Goal: Task Accomplishment & Management: Manage account settings

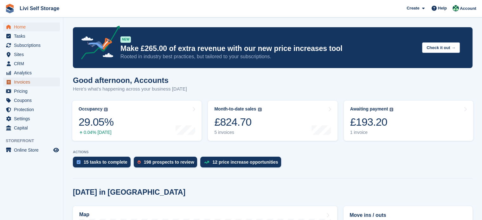
click at [23, 81] on span "Invoices" at bounding box center [33, 82] width 38 height 9
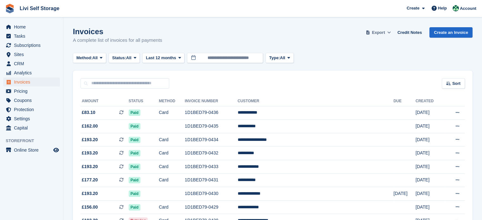
click at [381, 34] on span "Export" at bounding box center [378, 32] width 13 height 6
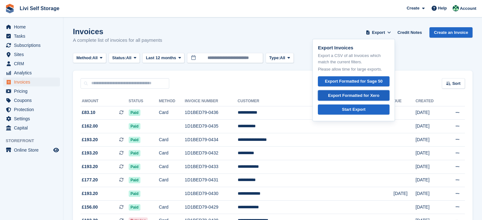
click at [365, 96] on div "Export Formatted for Xero" at bounding box center [353, 95] width 51 height 6
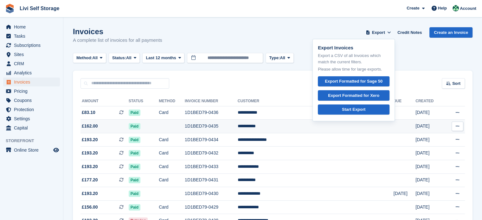
click at [232, 124] on td "1D1BED79-0435" at bounding box center [211, 127] width 53 height 14
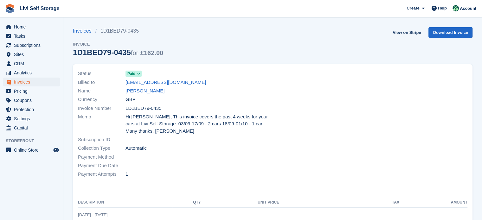
scroll to position [105, 0]
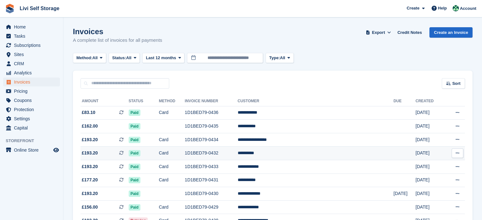
click at [182, 153] on td "Card" at bounding box center [172, 154] width 26 height 14
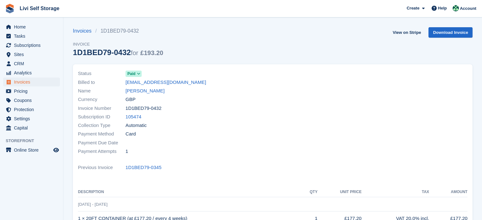
scroll to position [79, 0]
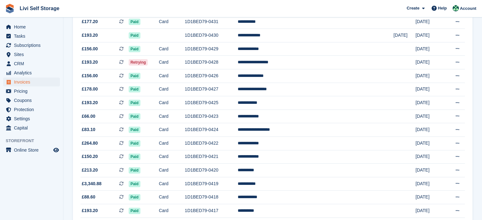
scroll to position [185, 0]
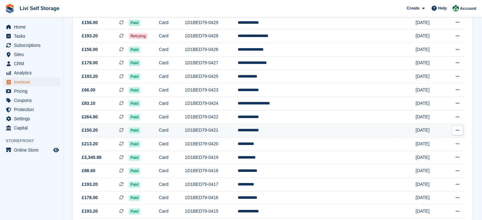
click at [185, 127] on td "Card" at bounding box center [172, 131] width 26 height 14
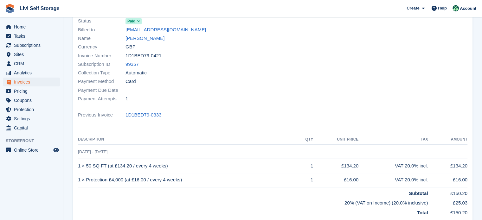
scroll to position [79, 0]
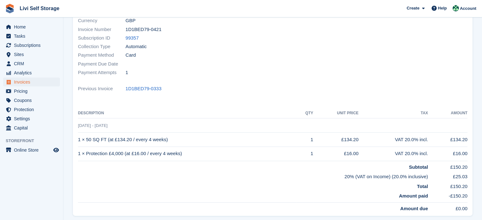
click at [176, 155] on td "1 × Protection £4,000 (at £16.00 / every 4 weeks)" at bounding box center [187, 154] width 218 height 14
click at [418, 180] on td "20% (VAT on Income) (20.0% inclusive)" at bounding box center [253, 176] width 350 height 10
click at [418, 179] on td "20% (VAT on Income) (20.0% inclusive)" at bounding box center [253, 176] width 350 height 10
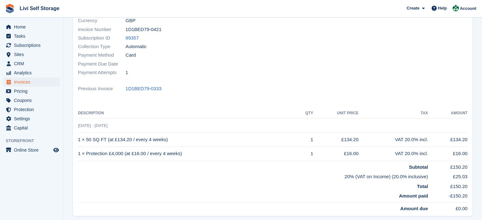
click at [419, 186] on strong "Total" at bounding box center [422, 186] width 11 height 5
click at [407, 151] on div "VAT 20.0% incl." at bounding box center [392, 153] width 69 height 7
click at [411, 147] on td "VAT 20.0% incl." at bounding box center [392, 154] width 69 height 14
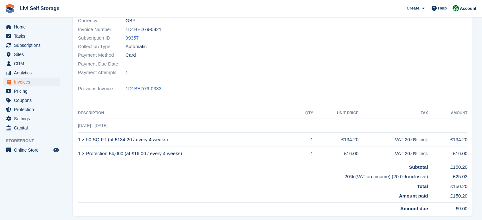
click at [411, 147] on td "VAT 20.0% incl." at bounding box center [392, 154] width 69 height 14
click at [409, 151] on div "VAT 20.0% incl." at bounding box center [392, 153] width 69 height 7
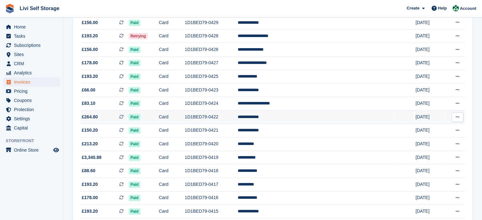
scroll to position [132, 0]
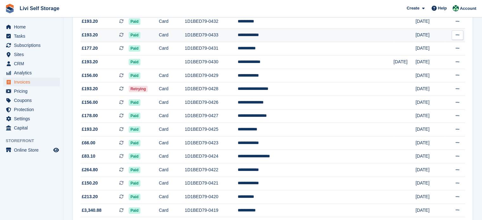
click at [156, 36] on td "Paid" at bounding box center [144, 35] width 30 height 14
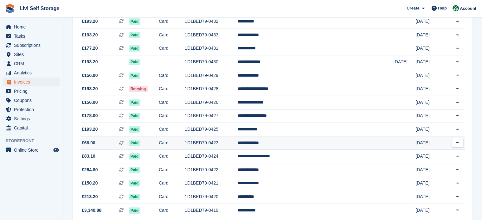
scroll to position [53, 0]
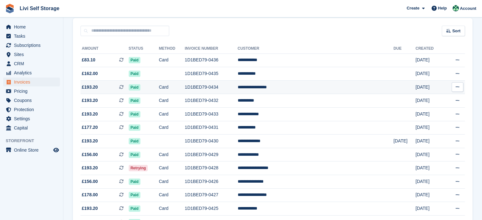
click at [214, 90] on td "1D1BED79-0434" at bounding box center [211, 87] width 53 height 14
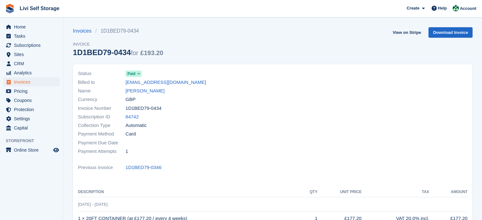
scroll to position [79, 0]
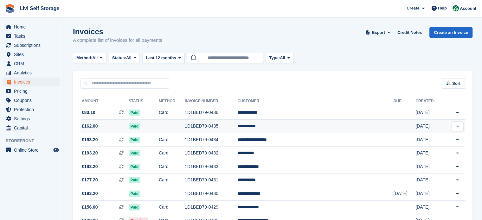
click at [185, 125] on td at bounding box center [172, 127] width 26 height 14
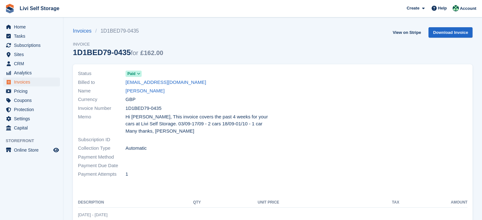
scroll to position [79, 0]
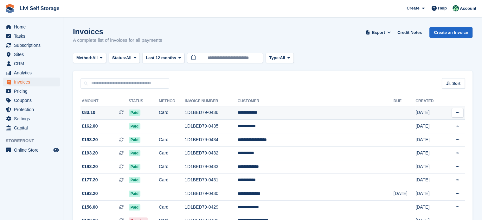
click at [292, 112] on td "**********" at bounding box center [315, 113] width 156 height 14
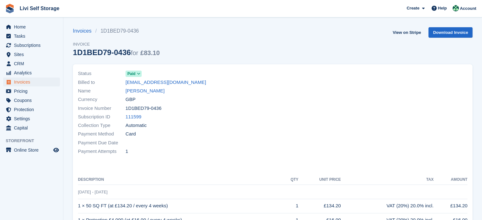
scroll to position [26, 0]
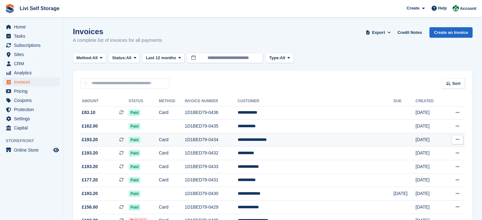
click at [231, 140] on td "1D1BED79-0434" at bounding box center [211, 140] width 53 height 14
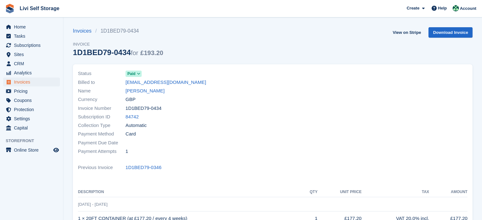
scroll to position [53, 0]
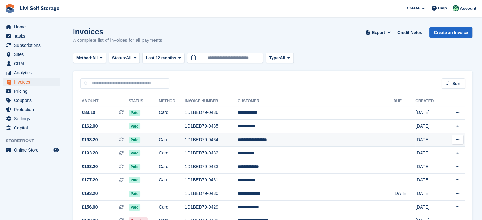
click at [237, 140] on td "1D1BED79-0434" at bounding box center [211, 140] width 53 height 14
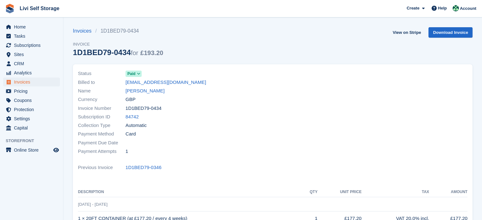
scroll to position [53, 0]
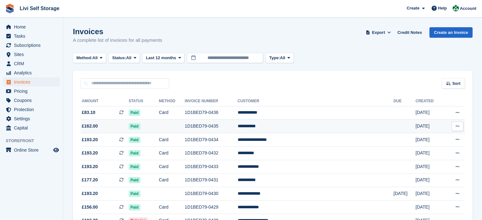
click at [282, 125] on td "**********" at bounding box center [315, 127] width 156 height 14
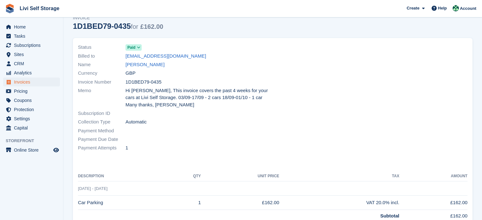
scroll to position [53, 0]
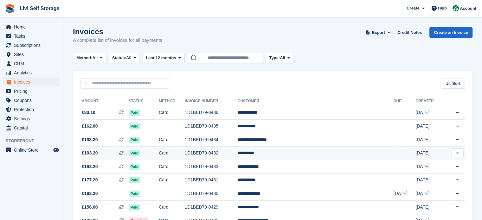
click at [237, 151] on td "1D1BED79-0432" at bounding box center [211, 154] width 53 height 14
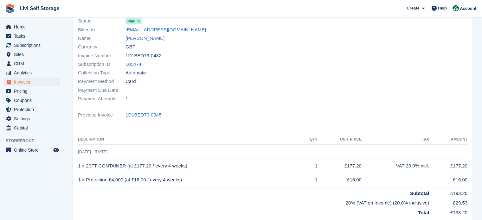
scroll to position [26, 0]
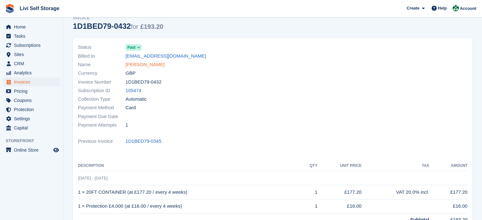
click at [140, 65] on link "[PERSON_NAME]" at bounding box center [144, 64] width 39 height 7
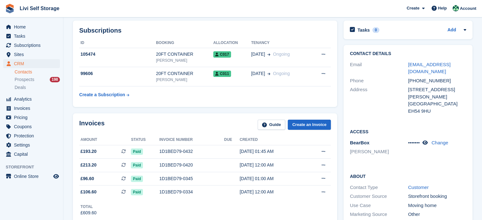
scroll to position [53, 0]
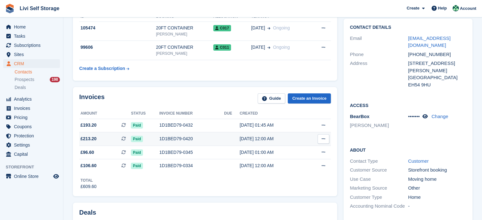
click at [201, 137] on div "1D1BED79-0420" at bounding box center [191, 139] width 65 height 7
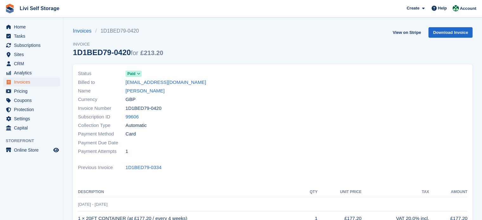
scroll to position [26, 0]
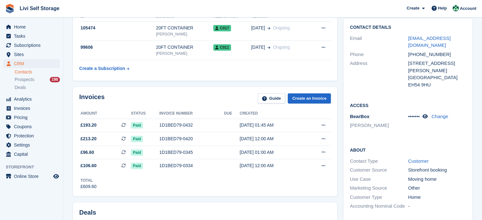
scroll to position [26, 0]
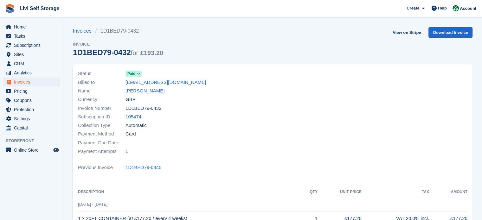
click at [148, 53] on span "£193.20" at bounding box center [151, 52] width 23 height 7
click at [187, 57] on div "Invoices 1D1BED79-0432 Invoice 1D1BED79-0432 for £193.20 View on Stripe Downloa…" at bounding box center [272, 45] width 399 height 37
click at [290, 121] on div at bounding box center [372, 113] width 199 height 94
click at [19, 79] on span "Invoices" at bounding box center [33, 82] width 38 height 9
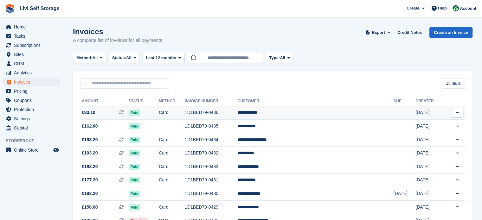
click at [285, 115] on td "**********" at bounding box center [315, 113] width 156 height 14
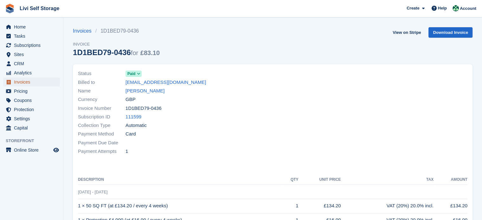
click at [26, 82] on span "Invoices" at bounding box center [33, 82] width 38 height 9
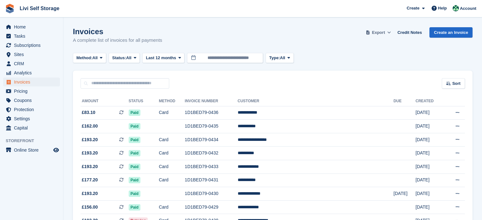
click at [388, 35] on button "Export" at bounding box center [378, 32] width 28 height 10
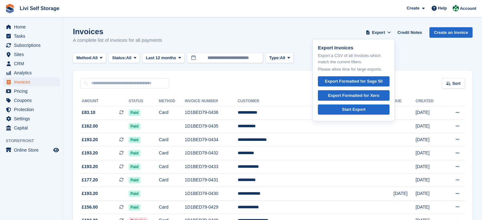
click at [308, 61] on div "Method: All All Bank Transfer Cash Cheque Debit/Credit Card Direct Debit SEPA D…" at bounding box center [272, 58] width 399 height 10
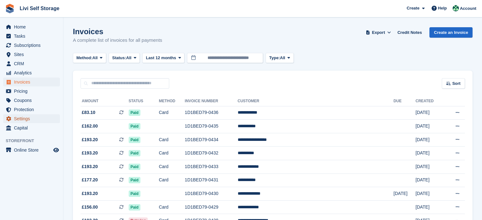
click at [25, 119] on span "Settings" at bounding box center [33, 118] width 38 height 9
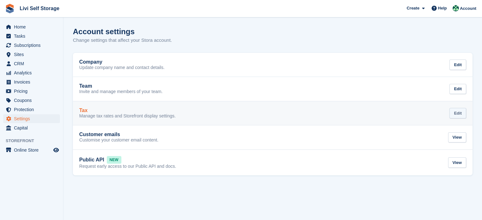
click at [463, 113] on div "Edit" at bounding box center [457, 113] width 17 height 10
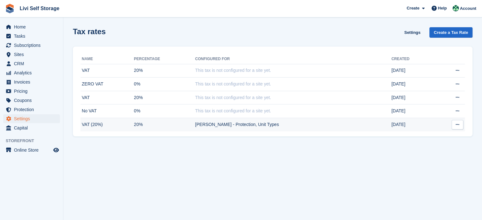
click at [456, 125] on icon at bounding box center [456, 125] width 3 height 4
click at [421, 150] on p "Edit taxes for [GEOGRAPHIC_DATA]" at bounding box center [432, 154] width 55 height 14
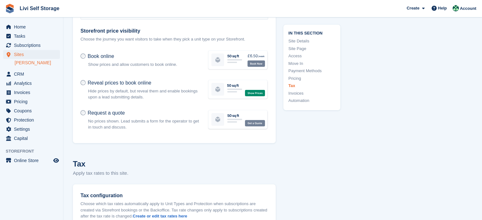
type input "**********"
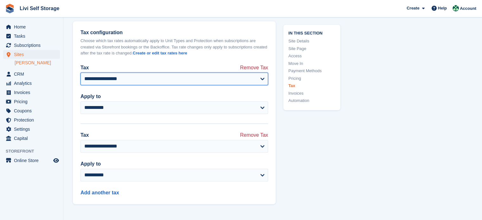
click at [243, 77] on select "**********" at bounding box center [173, 78] width 187 height 13
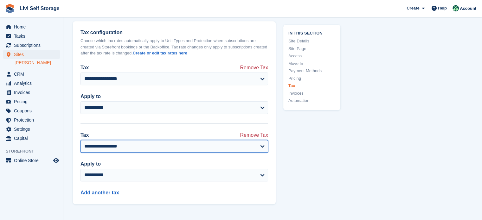
click at [224, 144] on select "**********" at bounding box center [173, 146] width 187 height 13
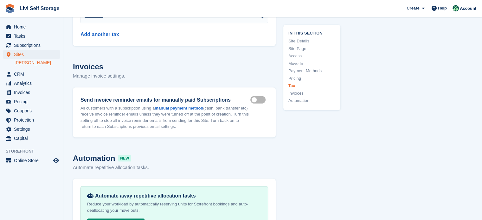
scroll to position [2815, 0]
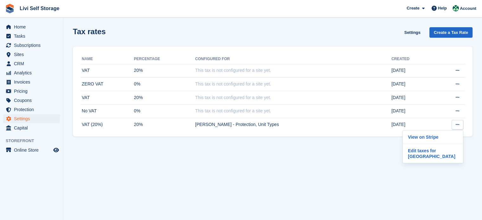
click at [227, 182] on section "Tax rates Settings Create a Tax Rate Name Percentage Configured for Created VAT…" at bounding box center [272, 110] width 418 height 220
click at [23, 91] on span "Pricing" at bounding box center [33, 91] width 38 height 9
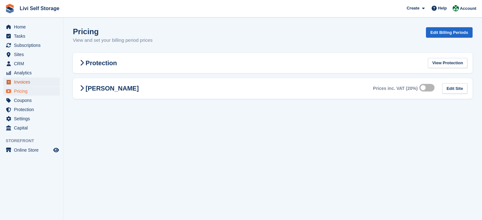
click at [24, 83] on span "Invoices" at bounding box center [33, 82] width 38 height 9
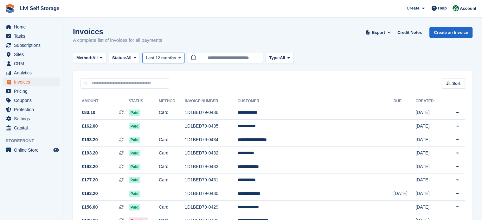
click at [169, 58] on span "Last 12 months" at bounding box center [161, 58] width 30 height 6
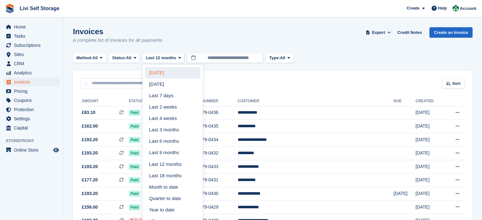
click at [164, 76] on link "Today" at bounding box center [172, 72] width 55 height 11
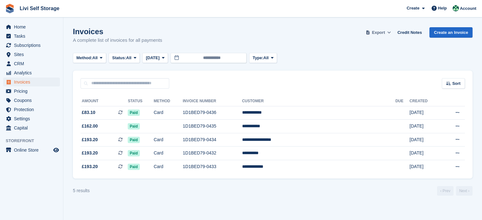
click at [390, 33] on icon at bounding box center [388, 32] width 3 height 4
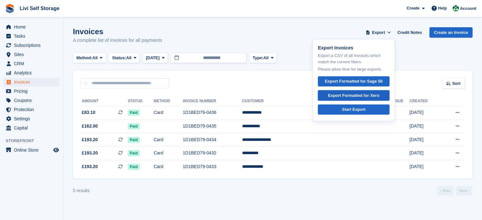
click at [362, 96] on div "Export Formatted for Xero" at bounding box center [353, 95] width 51 height 6
click at [27, 118] on span "Settings" at bounding box center [33, 118] width 38 height 9
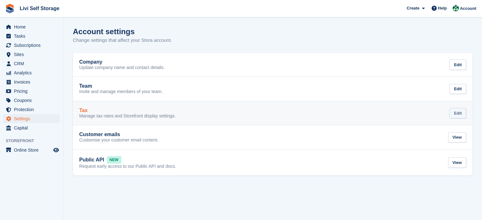
click at [454, 112] on div "Edit" at bounding box center [457, 113] width 17 height 10
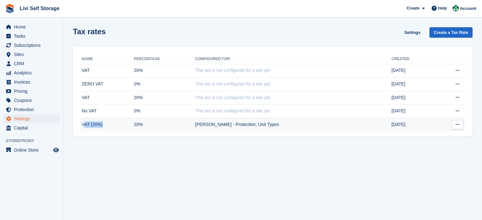
drag, startPoint x: 104, startPoint y: 125, endPoint x: 83, endPoint y: 124, distance: 20.6
click at [83, 124] on td "VAT (20%)" at bounding box center [107, 124] width 54 height 13
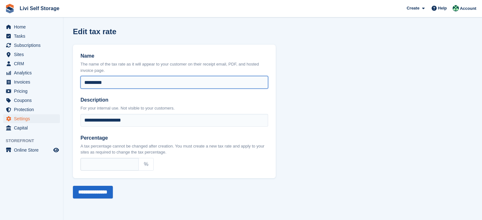
click at [127, 83] on input "*********" at bounding box center [173, 82] width 187 height 13
paste input "**********"
type input "**********"
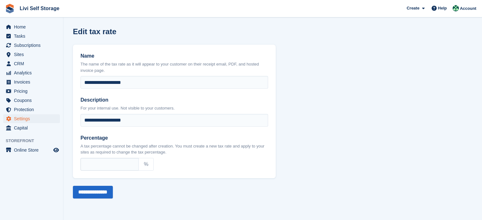
click at [362, 128] on section "**********" at bounding box center [272, 110] width 418 height 220
click at [92, 191] on input "**********" at bounding box center [93, 192] width 40 height 13
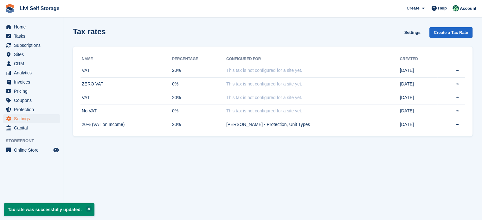
click at [194, 161] on section "Tax rate was successfully updated. Tax rates Settings Create a Tax Rate Name Pe…" at bounding box center [272, 110] width 418 height 220
click at [131, 145] on section "Tax rate was successfully updated. Tax rates Settings Create a Tax Rate Name Pe…" at bounding box center [272, 110] width 418 height 220
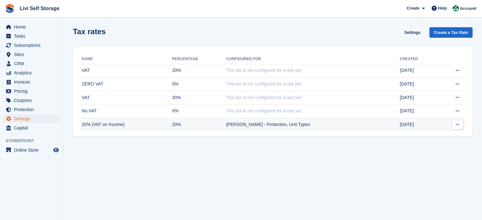
click at [458, 124] on icon at bounding box center [456, 125] width 3 height 4
click at [422, 138] on p "View on Stripe" at bounding box center [432, 137] width 55 height 8
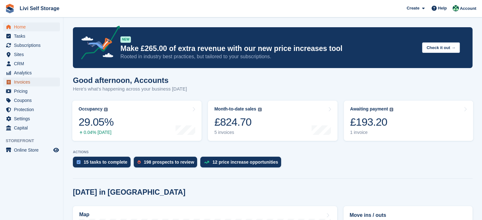
click at [22, 81] on span "Invoices" at bounding box center [33, 82] width 38 height 9
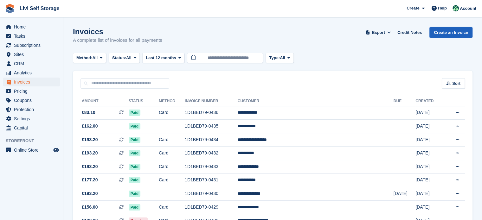
click at [463, 28] on link "Create an Invoice" at bounding box center [450, 32] width 43 height 10
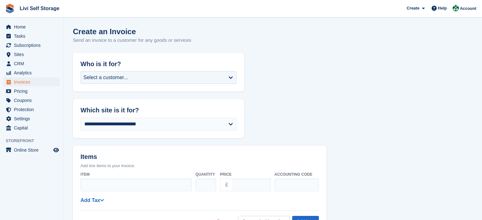
scroll to position [79, 0]
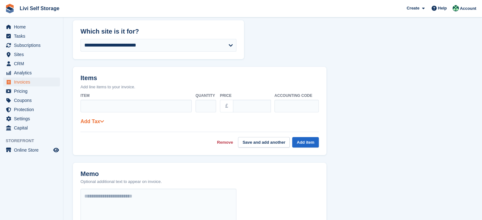
click at [100, 119] on icon at bounding box center [102, 121] width 4 height 5
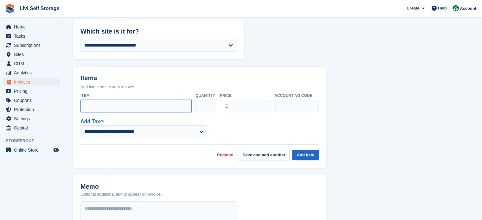
click at [118, 106] on input "Item" at bounding box center [135, 106] width 111 height 13
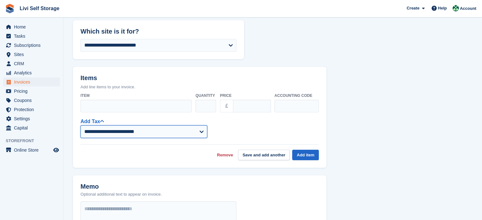
click at [120, 133] on select "**********" at bounding box center [143, 131] width 127 height 13
select select "****"
click at [80, 125] on select "**********" at bounding box center [143, 131] width 127 height 13
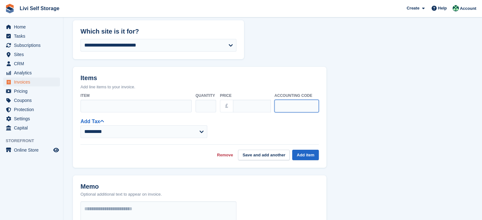
click at [298, 101] on input "text" at bounding box center [296, 106] width 44 height 13
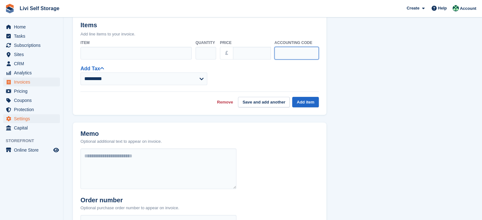
scroll to position [105, 0]
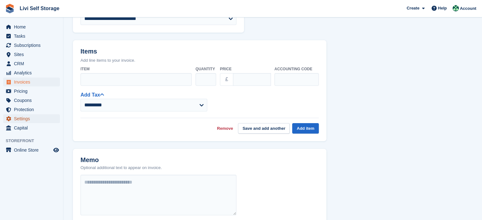
click at [25, 117] on span "Settings" at bounding box center [33, 118] width 38 height 9
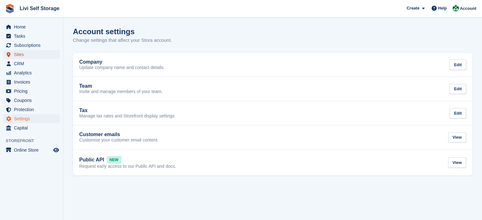
click at [25, 54] on span "Sites" at bounding box center [33, 54] width 38 height 9
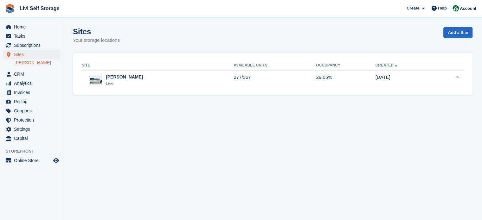
click at [25, 62] on link "[PERSON_NAME]" at bounding box center [37, 63] width 45 height 6
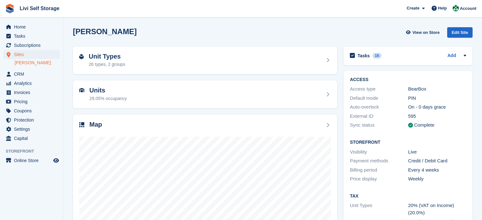
click at [462, 32] on div "Edit Site" at bounding box center [459, 32] width 25 height 10
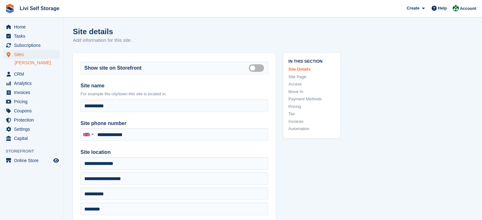
click at [291, 112] on link "Tax" at bounding box center [311, 114] width 47 height 6
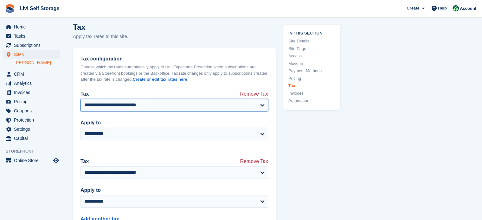
click at [258, 104] on select "**********" at bounding box center [173, 105] width 187 height 13
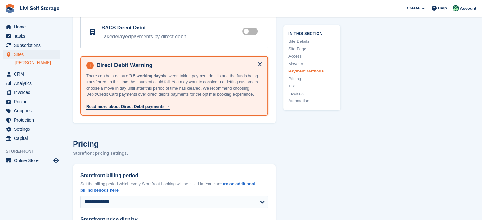
scroll to position [2341, 0]
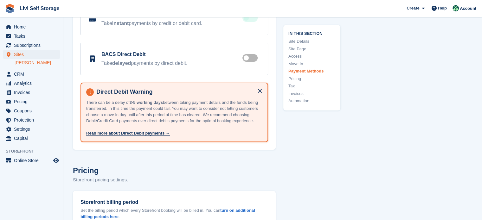
click at [299, 64] on link "Move In" at bounding box center [311, 63] width 47 height 6
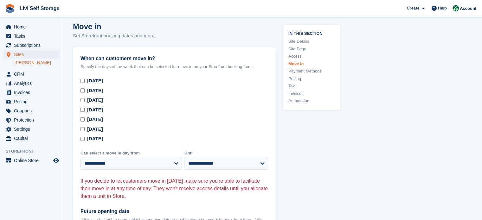
click at [299, 56] on link "Access" at bounding box center [311, 56] width 47 height 6
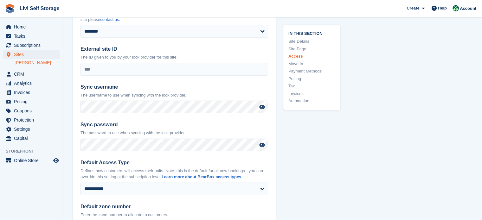
scroll to position [1385, 0]
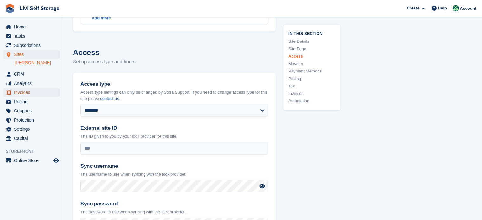
click at [27, 95] on span "Invoices" at bounding box center [33, 92] width 38 height 9
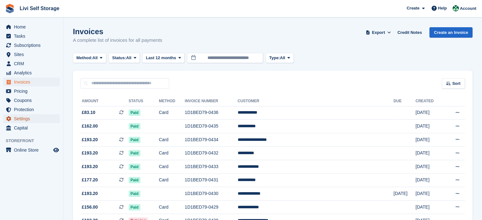
click at [26, 120] on span "Settings" at bounding box center [33, 118] width 38 height 9
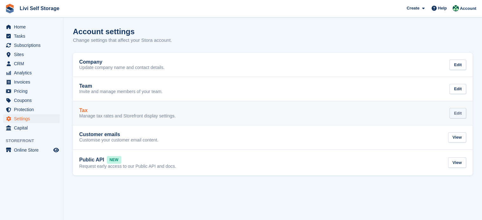
click at [455, 114] on div "Edit" at bounding box center [457, 113] width 17 height 10
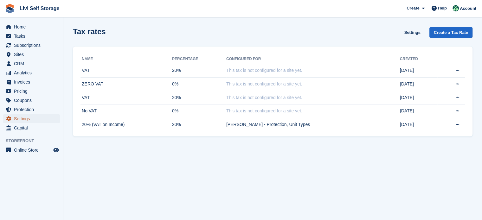
click at [28, 120] on span "Settings" at bounding box center [33, 118] width 38 height 9
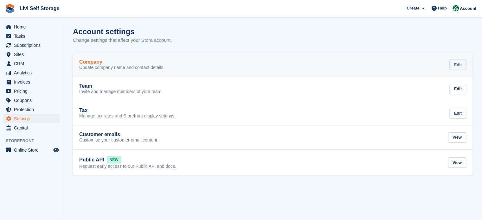
click at [452, 64] on div "Edit" at bounding box center [457, 65] width 17 height 10
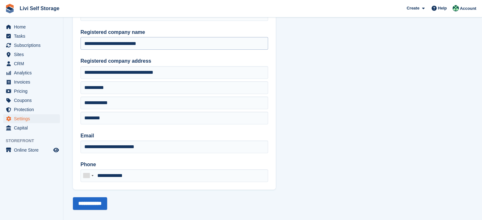
scroll to position [60, 0]
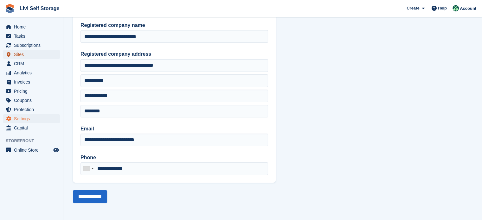
click at [19, 55] on span "Sites" at bounding box center [33, 54] width 38 height 9
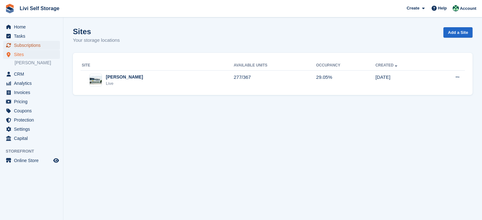
click at [28, 45] on span "Subscriptions" at bounding box center [33, 45] width 38 height 9
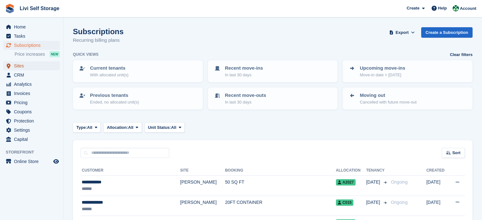
click at [19, 66] on span "Sites" at bounding box center [33, 65] width 38 height 9
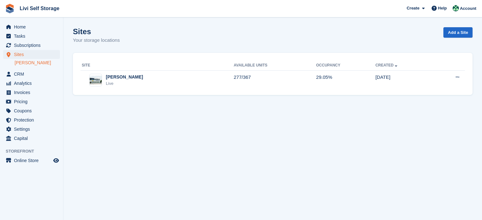
click at [24, 63] on link "[PERSON_NAME]" at bounding box center [37, 63] width 45 height 6
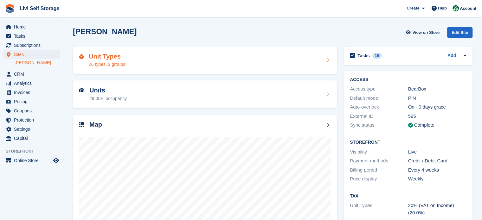
click at [293, 64] on div "Unit Types 26 types, 2 groups" at bounding box center [204, 60] width 251 height 15
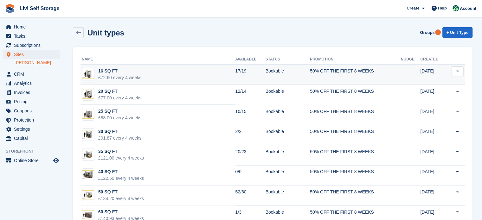
click at [461, 71] on button at bounding box center [457, 70] width 12 height 9
click at [436, 80] on p "Edit unit type" at bounding box center [432, 83] width 55 height 8
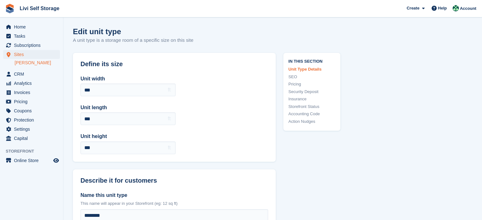
click at [290, 87] on link "Pricing" at bounding box center [311, 84] width 47 height 6
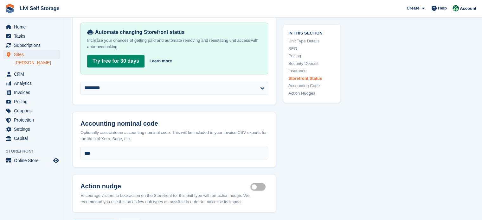
scroll to position [1137, 0]
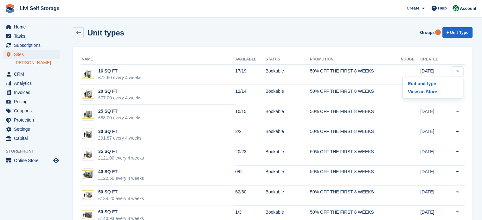
click at [182, 35] on div "Unit types Groups + Unit Type" at bounding box center [272, 32] width 399 height 11
click at [28, 121] on span "Protection" at bounding box center [33, 120] width 38 height 9
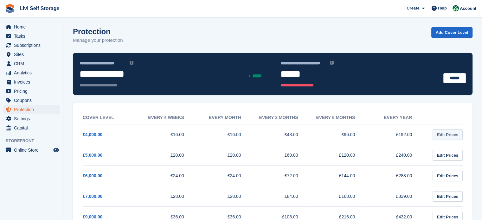
click at [442, 136] on link "Edit Prices" at bounding box center [447, 134] width 30 height 10
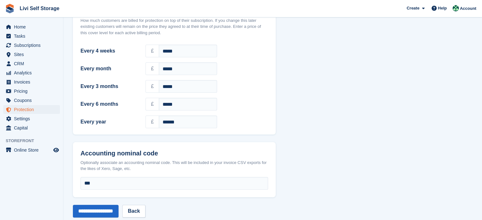
scroll to position [143, 0]
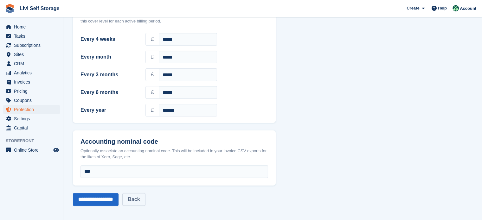
click at [142, 203] on link "Back" at bounding box center [133, 199] width 23 height 13
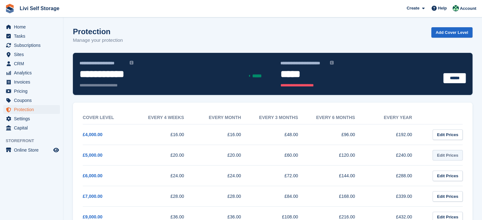
click at [448, 156] on link "Edit Prices" at bounding box center [447, 155] width 30 height 10
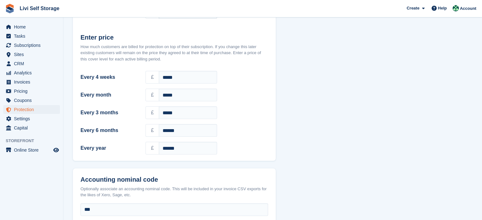
scroll to position [143, 0]
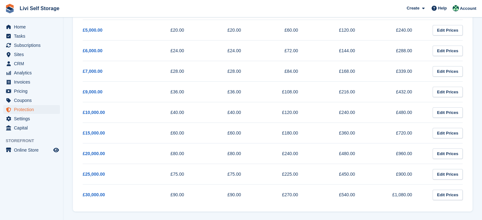
scroll to position [46, 0]
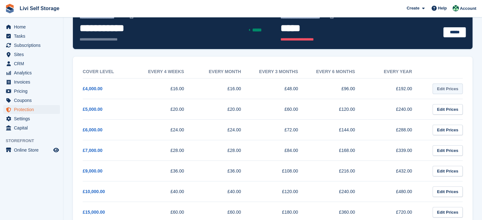
click at [443, 91] on link "Edit Prices" at bounding box center [447, 89] width 30 height 10
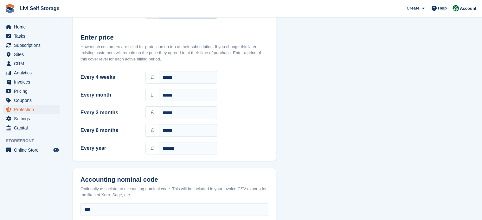
scroll to position [143, 0]
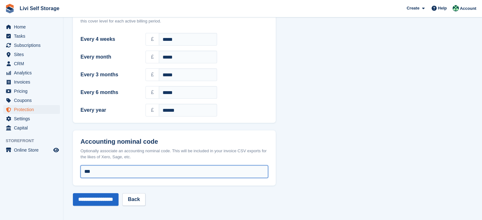
click at [106, 171] on input "***" at bounding box center [173, 171] width 187 height 13
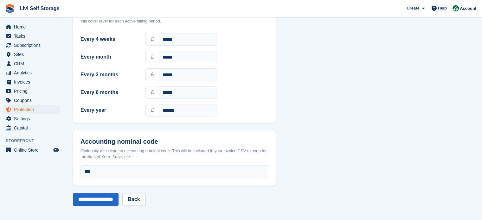
click at [222, 191] on form "Show cover level on Storefront Show on store front Cover level The amount which…" at bounding box center [174, 57] width 203 height 296
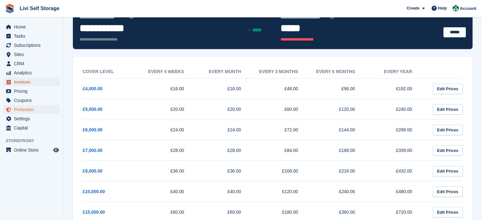
click at [27, 85] on span "Invoices" at bounding box center [33, 82] width 38 height 9
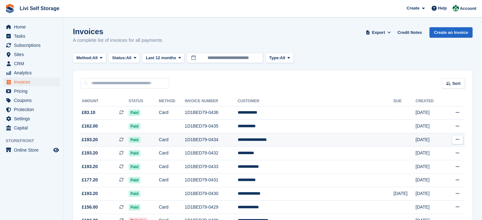
click at [314, 141] on td "**********" at bounding box center [315, 140] width 156 height 14
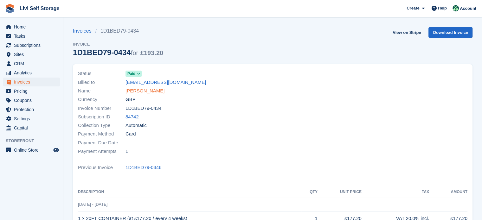
click at [138, 91] on link "Steven Allan Arcus" at bounding box center [144, 90] width 39 height 7
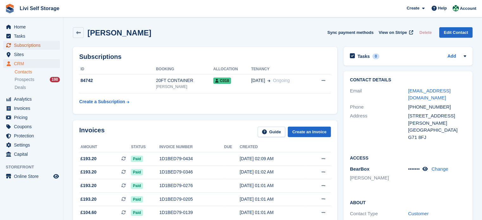
click at [23, 45] on span "Subscriptions" at bounding box center [33, 45] width 38 height 9
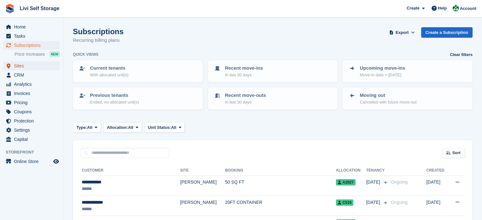
click at [29, 67] on span "Sites" at bounding box center [33, 65] width 38 height 9
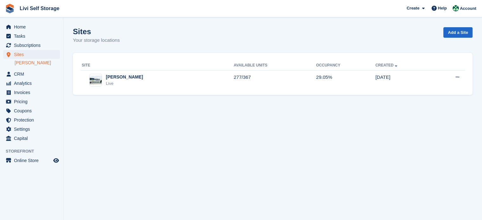
click at [22, 64] on link "[PERSON_NAME]" at bounding box center [37, 63] width 45 height 6
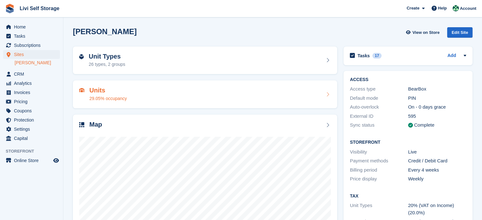
click at [129, 91] on div "Units 29.05% occupancy" at bounding box center [204, 94] width 251 height 15
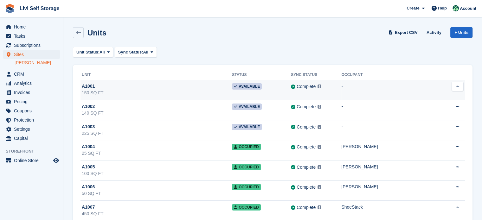
click at [454, 85] on button at bounding box center [457, 86] width 12 height 9
click at [429, 97] on p "Edit unit" at bounding box center [432, 99] width 55 height 8
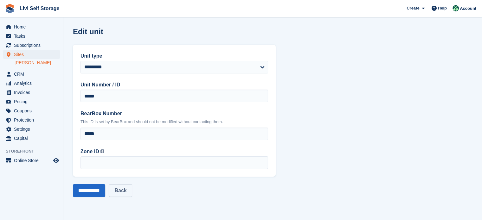
click at [125, 191] on link "Back" at bounding box center [120, 190] width 23 height 13
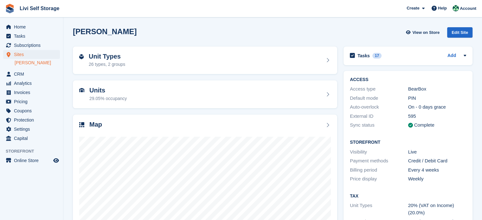
click at [28, 63] on link "[PERSON_NAME]" at bounding box center [37, 63] width 45 height 6
click at [111, 66] on div "26 types, 2 groups" at bounding box center [107, 64] width 36 height 7
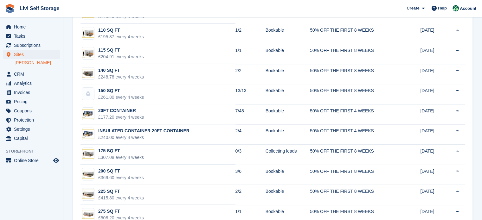
scroll to position [381, 0]
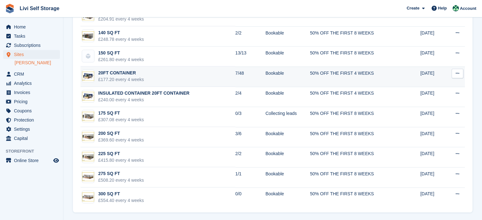
click at [460, 72] on button at bounding box center [457, 73] width 12 height 9
click at [422, 83] on p "Edit unit type" at bounding box center [432, 86] width 55 height 8
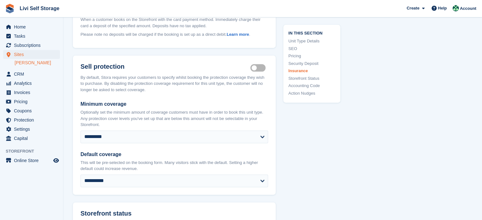
scroll to position [897, 0]
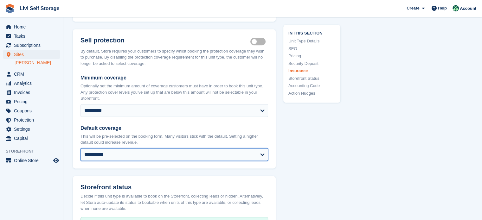
click at [139, 148] on select "**********" at bounding box center [173, 154] width 187 height 13
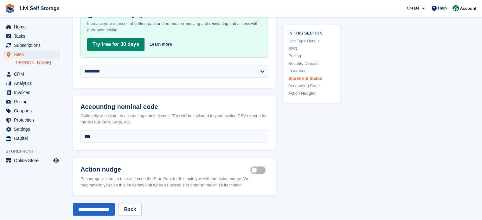
scroll to position [1081, 0]
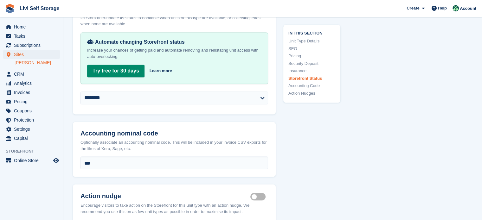
click at [34, 62] on link "[PERSON_NAME]" at bounding box center [37, 63] width 45 height 6
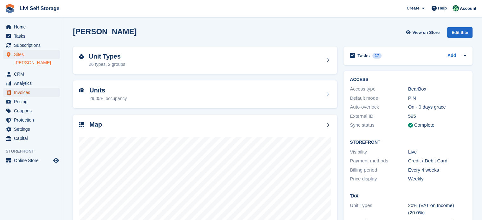
click at [28, 91] on span "Invoices" at bounding box center [33, 92] width 38 height 9
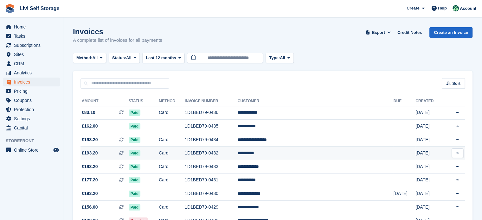
click at [293, 150] on td "**********" at bounding box center [315, 154] width 156 height 14
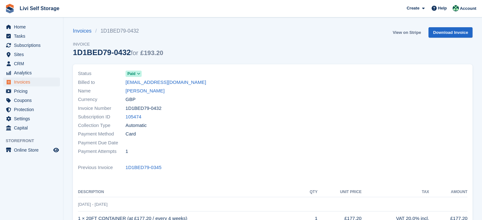
click at [411, 32] on link "View on Stripe" at bounding box center [406, 32] width 33 height 10
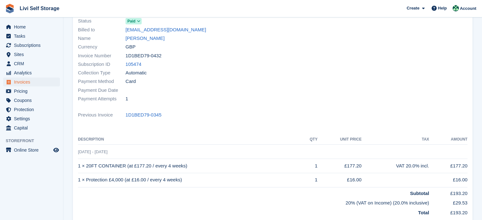
scroll to position [79, 0]
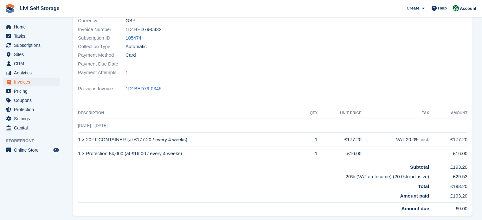
click at [167, 152] on td "1 × Protection £4,000 (at £16.00 / every 4 weeks)" at bounding box center [189, 154] width 223 height 14
click at [441, 9] on span "Help" at bounding box center [442, 8] width 9 height 6
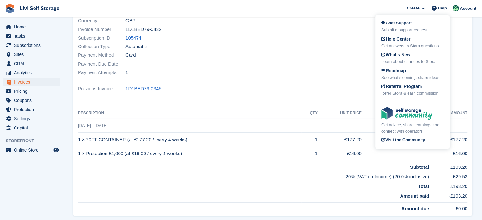
drag, startPoint x: 403, startPoint y: 24, endPoint x: 400, endPoint y: 31, distance: 7.4
click at [403, 24] on span "Chat Support" at bounding box center [396, 23] width 30 height 5
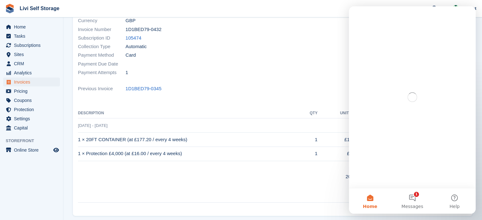
scroll to position [0, 0]
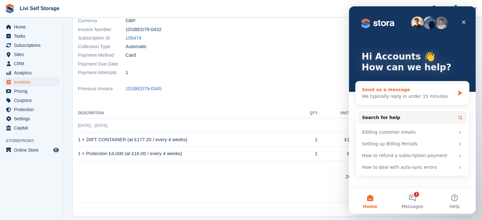
click at [392, 89] on div "Send us a message" at bounding box center [408, 89] width 93 height 7
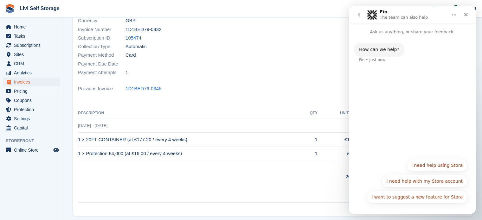
click at [256, 60] on div "Payment Due Date" at bounding box center [173, 64] width 191 height 9
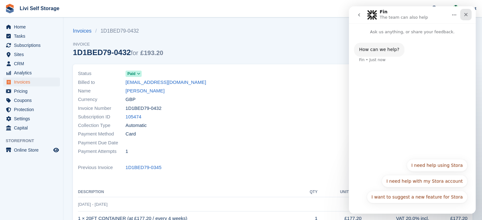
click at [466, 14] on icon "Close" at bounding box center [465, 14] width 5 height 5
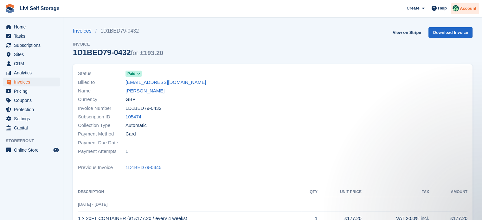
click at [466, 11] on span "Account" at bounding box center [467, 8] width 16 height 6
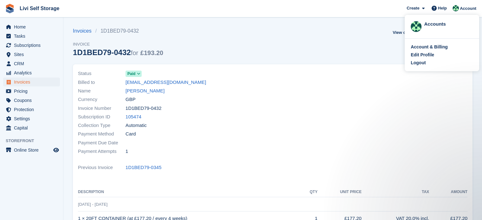
click at [337, 56] on div "Invoices 1D1BED79-0432 Invoice 1D1BED79-0432 for £193.20 View on Stripe Downloa…" at bounding box center [272, 45] width 399 height 37
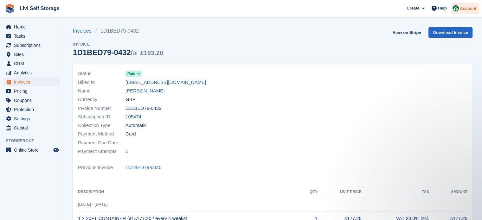
click at [457, 8] on img at bounding box center [455, 8] width 6 height 6
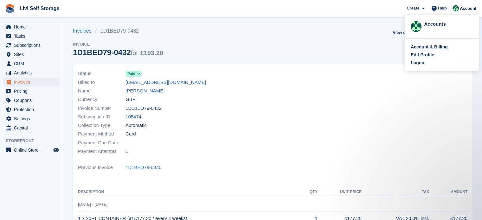
click at [361, 41] on div "Invoices 1D1BED79-0432 Invoice 1D1BED79-0432 for £193.20 View on Stripe Downloa…" at bounding box center [272, 45] width 399 height 37
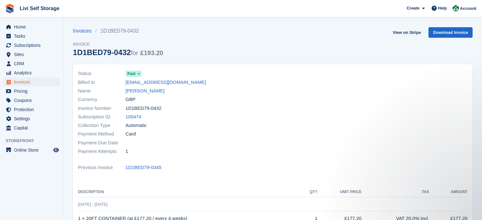
click at [198, 62] on div "Status Paid Billed to [EMAIL_ADDRESS][DOMAIN_NAME] Name [PERSON_NAME] Currency …" at bounding box center [272, 181] width 407 height 242
drag, startPoint x: 71, startPoint y: 51, endPoint x: 125, endPoint y: 51, distance: 54.1
click at [125, 51] on section "Invoices 1D1BED79-0432 Invoice 1D1BED79-0432 for £193.20 View on Stripe Downloa…" at bounding box center [272, 191] width 418 height 383
copy div "1D1BED79-0432"
click at [211, 47] on div "Invoices 1D1BED79-0432 Invoice 1D1BED79-0432 for £193.20 View on Stripe Downloa…" at bounding box center [272, 45] width 399 height 37
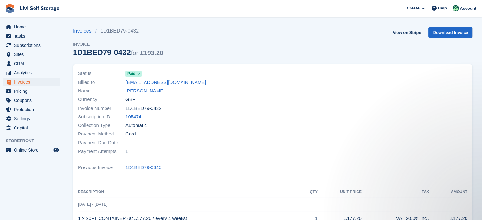
click at [329, 87] on div at bounding box center [372, 113] width 199 height 94
click at [23, 79] on span "Invoices" at bounding box center [33, 82] width 38 height 9
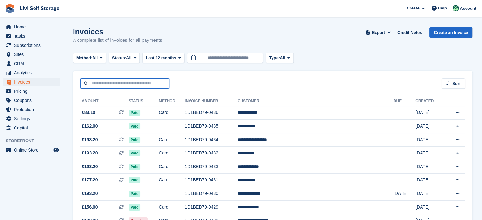
click at [103, 82] on input "text" at bounding box center [124, 83] width 89 height 10
type input "****"
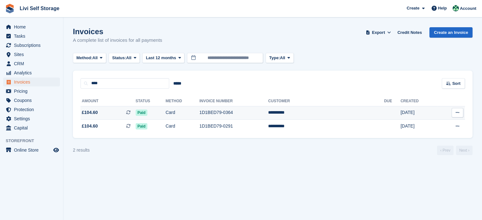
click at [268, 111] on td "1D1BED79-0364" at bounding box center [233, 113] width 69 height 14
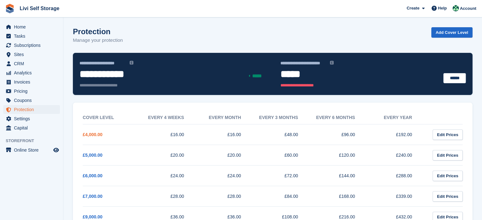
click at [89, 135] on link "£4,000.00" at bounding box center [93, 134] width 20 height 5
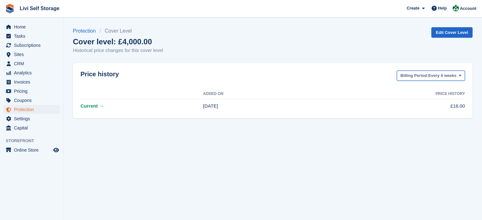
click at [418, 76] on span "Billing Period:" at bounding box center [414, 75] width 28 height 6
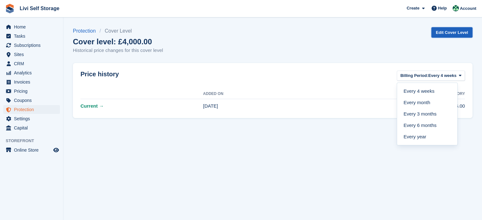
click at [449, 36] on link "Edit Cover Level" at bounding box center [451, 32] width 41 height 10
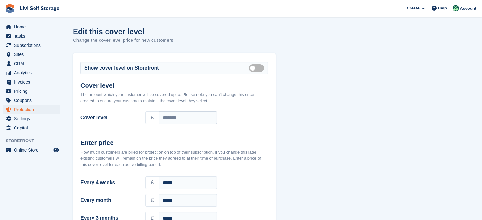
click at [445, 33] on div "Edit this cover level Change the cover level price for new customers" at bounding box center [272, 39] width 399 height 24
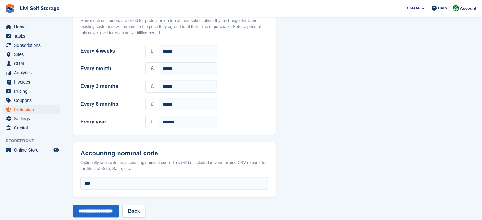
scroll to position [143, 0]
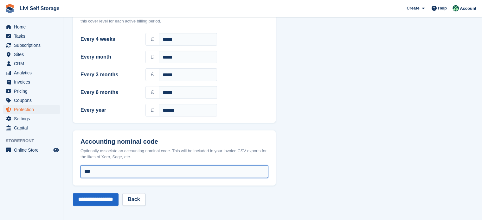
click at [106, 174] on input "***" at bounding box center [173, 171] width 187 height 13
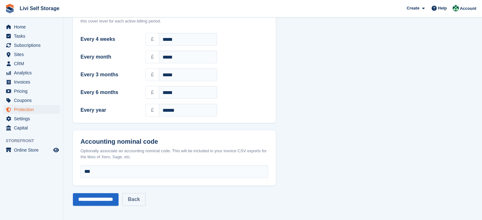
click at [138, 198] on link "Back" at bounding box center [133, 199] width 23 height 13
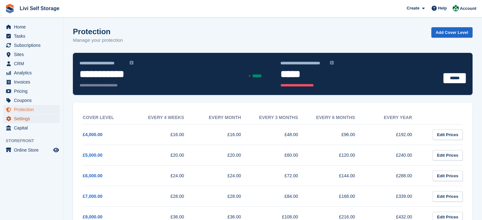
click at [27, 117] on span "Settings" at bounding box center [33, 118] width 38 height 9
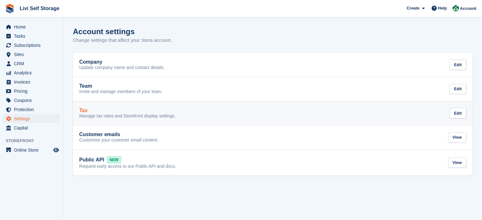
click at [119, 111] on div "Tax" at bounding box center [127, 111] width 96 height 6
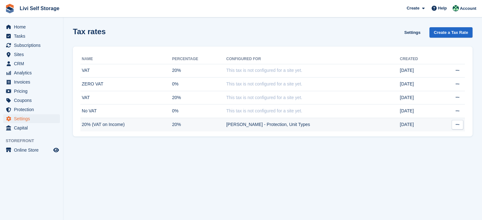
click at [457, 123] on icon at bounding box center [456, 125] width 3 height 4
click at [430, 148] on p "Edit taxes for [GEOGRAPHIC_DATA]" at bounding box center [432, 154] width 55 height 14
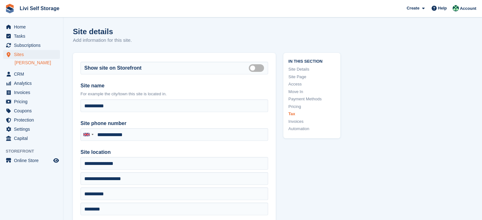
type input "**********"
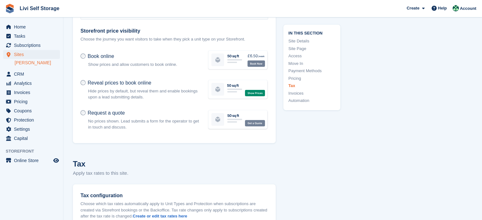
scroll to position [2763, 0]
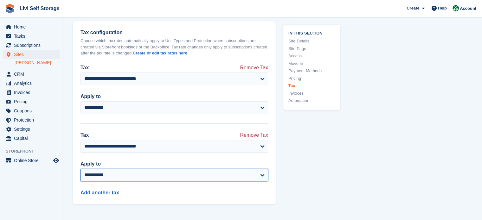
click at [118, 169] on select "**********" at bounding box center [173, 175] width 187 height 13
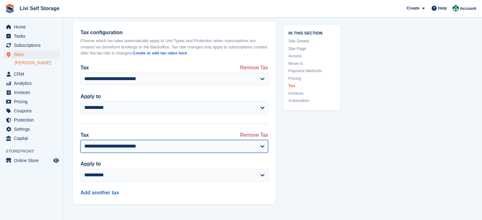
click at [118, 142] on select "**********" at bounding box center [173, 146] width 187 height 13
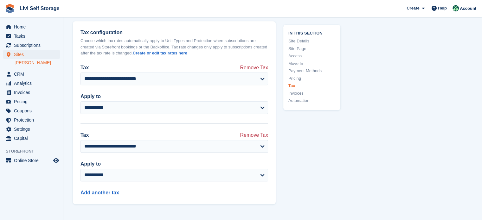
click at [299, 93] on link "Invoices" at bounding box center [311, 93] width 47 height 6
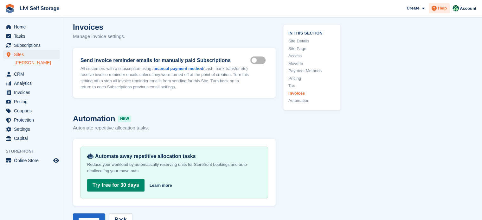
click at [441, 8] on span "Help" at bounding box center [442, 8] width 9 height 6
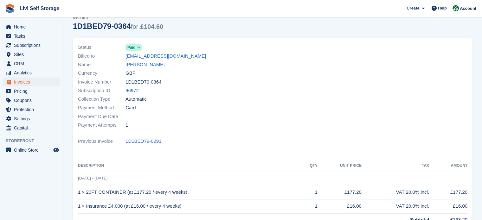
scroll to position [53, 0]
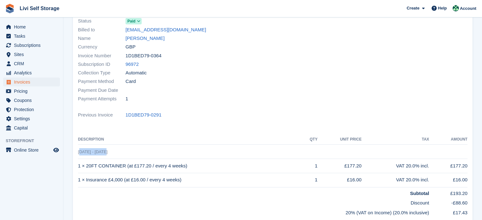
drag, startPoint x: 79, startPoint y: 153, endPoint x: 113, endPoint y: 151, distance: 34.2
click at [113, 151] on td "10 Sep - 8 Oct" at bounding box center [272, 152] width 389 height 14
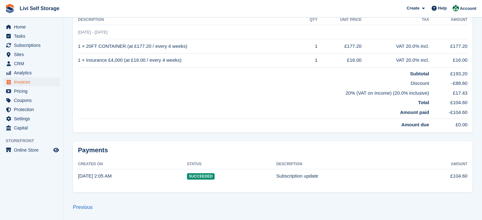
scroll to position [0, 0]
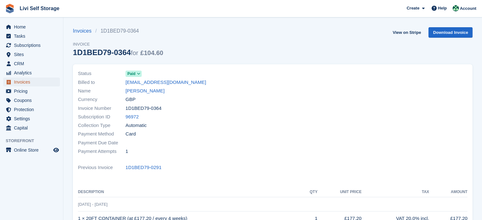
click at [22, 82] on span "Invoices" at bounding box center [33, 82] width 38 height 9
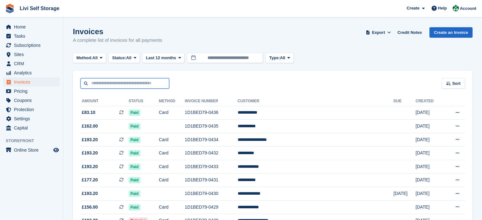
click at [132, 81] on input "text" at bounding box center [124, 83] width 89 height 10
paste input "*******"
type input "*******"
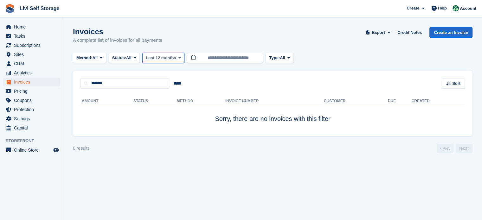
click at [164, 55] on span "Last 12 months" at bounding box center [161, 58] width 30 height 6
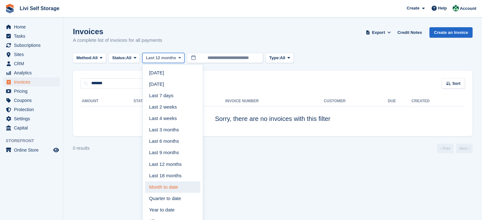
scroll to position [10, 0]
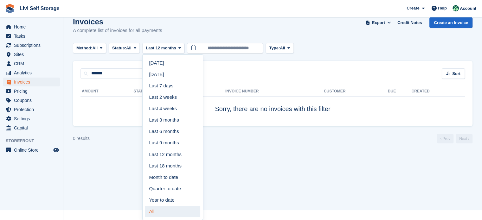
click at [152, 211] on link "All" at bounding box center [172, 211] width 55 height 11
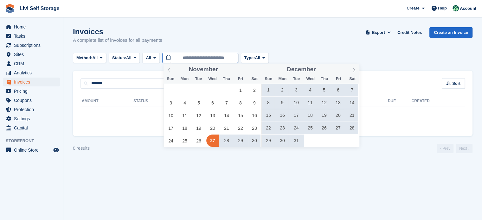
click at [185, 55] on input "**********" at bounding box center [200, 58] width 76 height 10
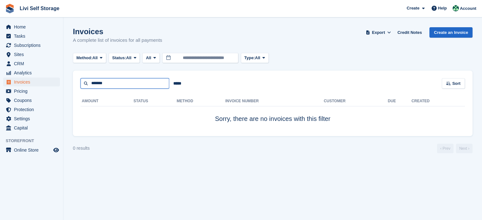
click at [123, 82] on input "*******" at bounding box center [124, 83] width 89 height 10
click at [181, 83] on input "*****" at bounding box center [177, 83] width 16 height 10
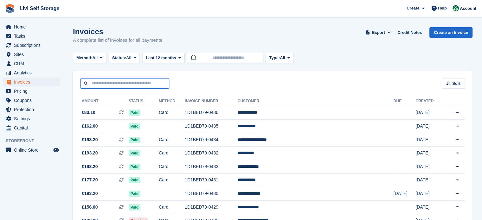
click at [135, 81] on input "text" at bounding box center [124, 83] width 89 height 10
paste input "*******"
type input "*******"
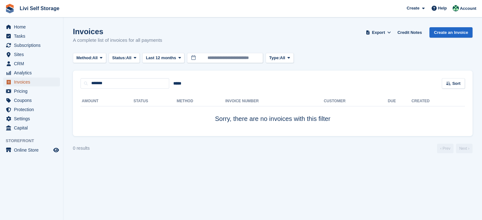
click at [22, 81] on span "Invoices" at bounding box center [33, 82] width 38 height 9
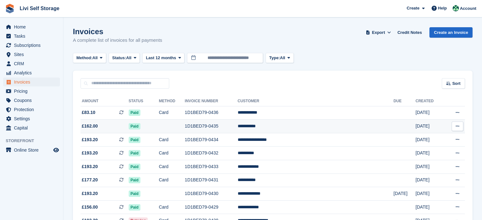
click at [457, 129] on button at bounding box center [457, 126] width 12 height 9
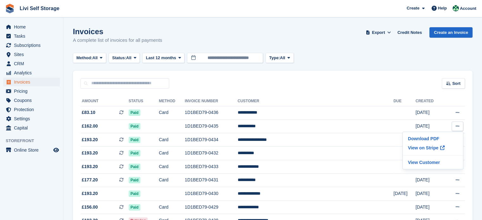
click at [319, 50] on div "Invoices A complete list of invoices for all payments Export Export Invoices Ex…" at bounding box center [272, 39] width 399 height 24
